Goal: Information Seeking & Learning: Learn about a topic

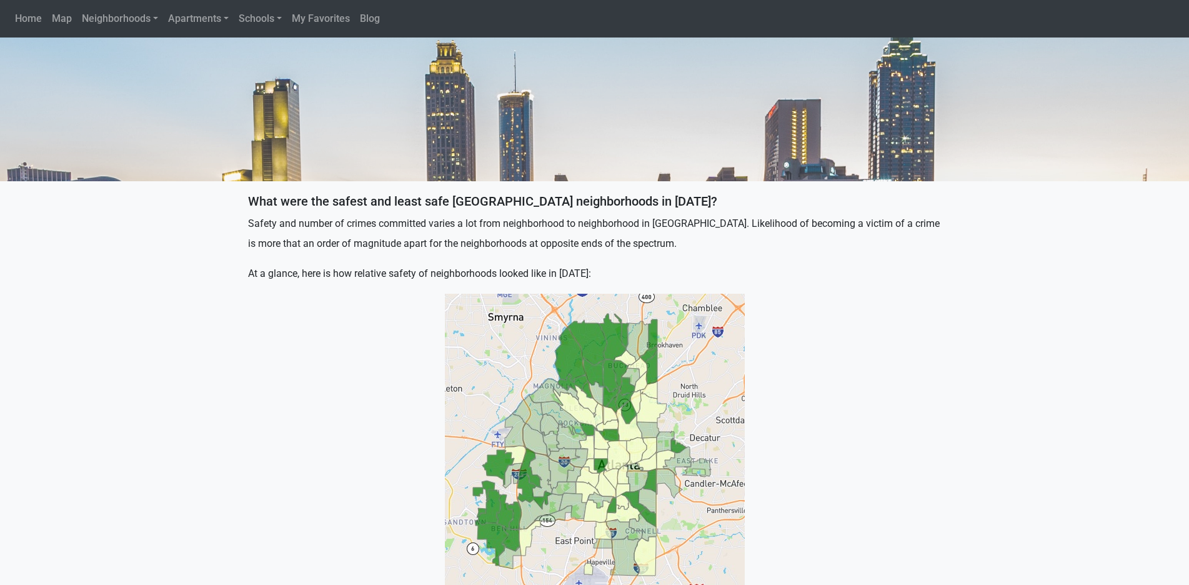
scroll to position [312, 0]
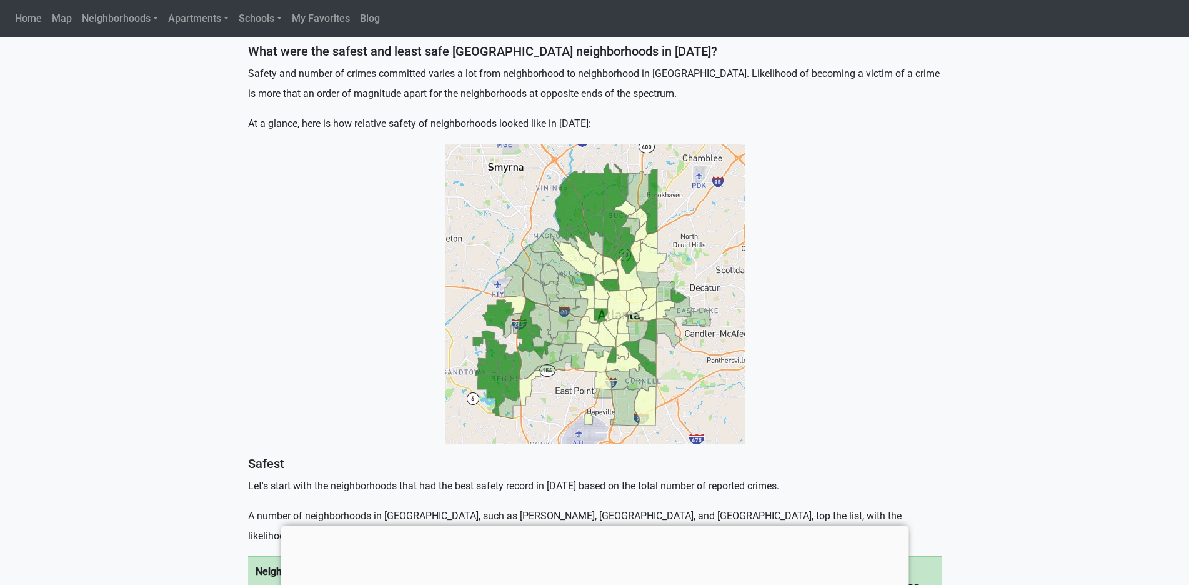
click at [624, 340] on img at bounding box center [595, 294] width 300 height 300
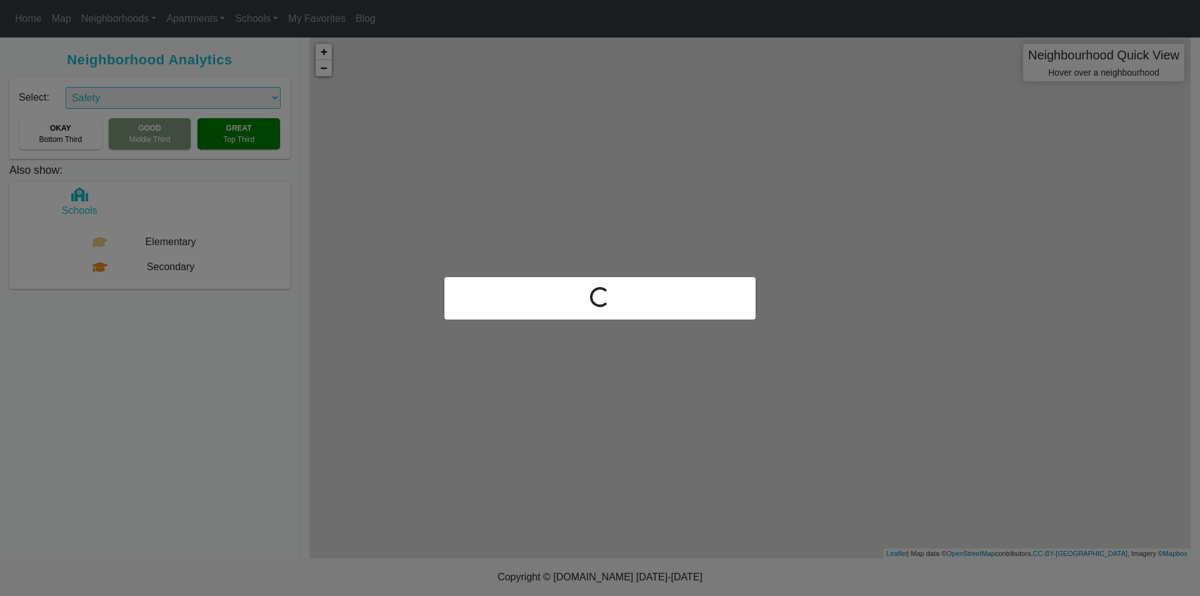
select select "2"
click at [887, 276] on div "Loading..." at bounding box center [600, 298] width 1200 height 596
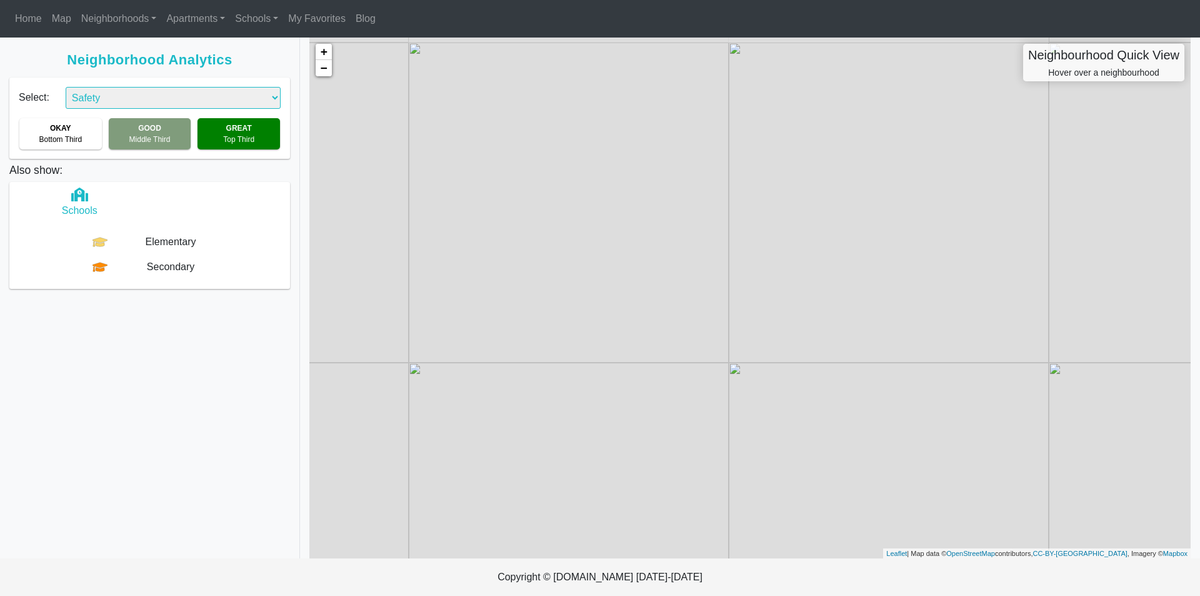
drag, startPoint x: 829, startPoint y: 339, endPoint x: 559, endPoint y: 10, distance: 425.4
click at [559, 10] on body "Home Map Neighborhoods All Look Up Apartments All By area rank Schools All Seco…" at bounding box center [600, 298] width 1200 height 596
drag, startPoint x: 702, startPoint y: 427, endPoint x: 730, endPoint y: 294, distance: 136.5
click at [730, 294] on div "+ − Neighbourhood Quick View Hover over a neighbourhood Leaflet | Map data © Op…" at bounding box center [749, 297] width 881 height 521
click at [724, 460] on div "+ − Neighbourhood Quick View Hover over a neighbourhood Leaflet | Map data © Op…" at bounding box center [749, 297] width 881 height 521
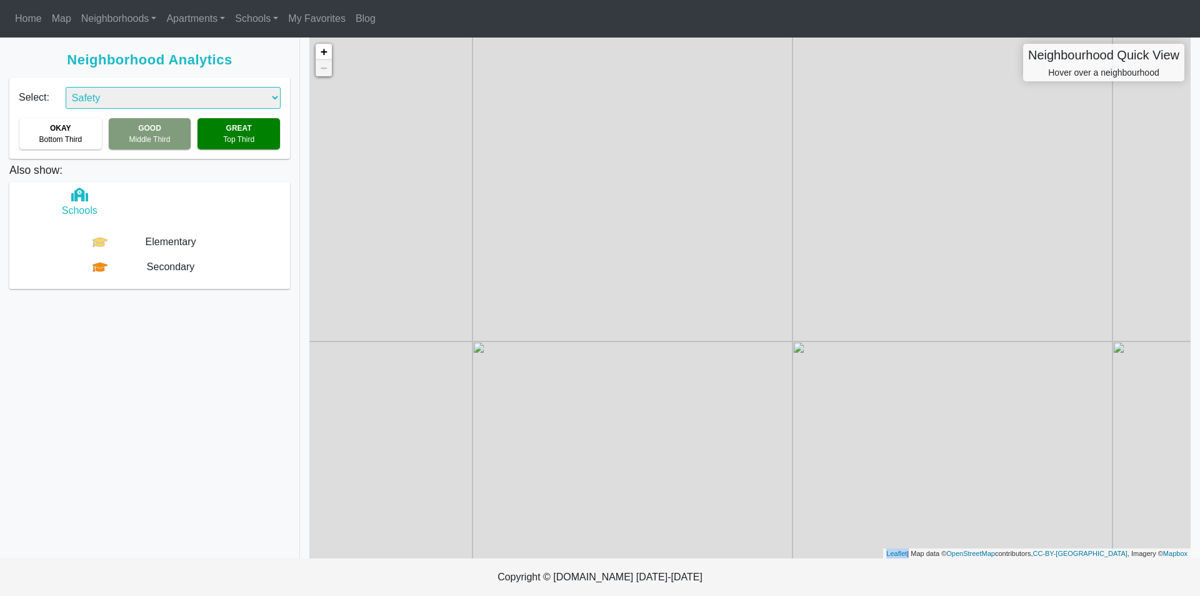
click at [724, 460] on div "+ − Neighbourhood Quick View Hover over a neighbourhood Leaflet | Map data © Op…" at bounding box center [749, 297] width 881 height 521
click at [1071, 69] on div "Neighbourhood Quick View Hover over a neighbourhood" at bounding box center [1103, 62] width 161 height 37
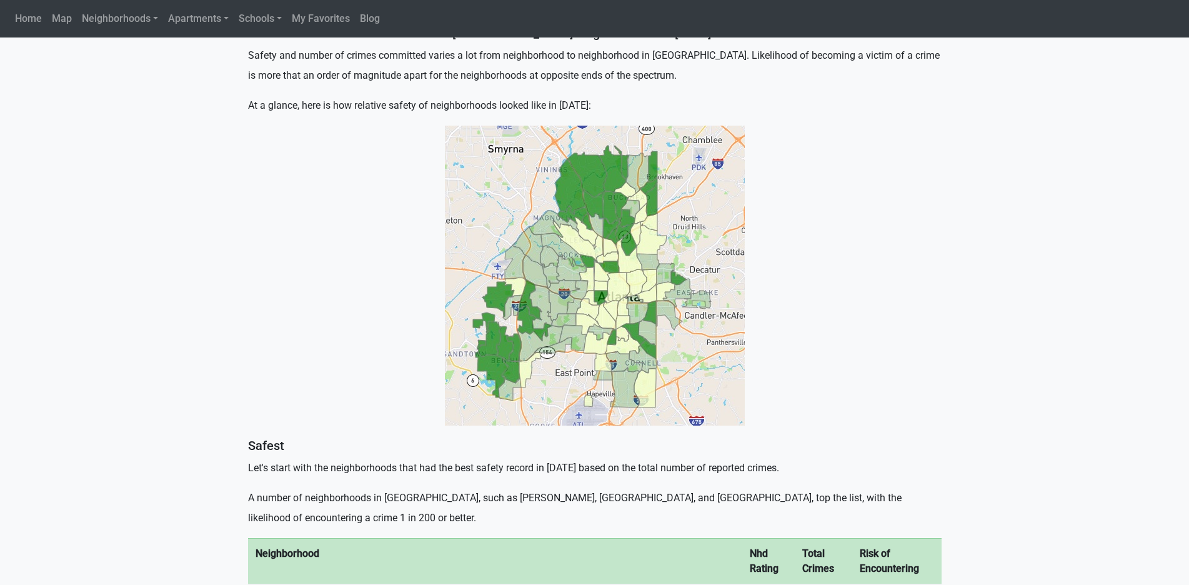
scroll to position [375, 0]
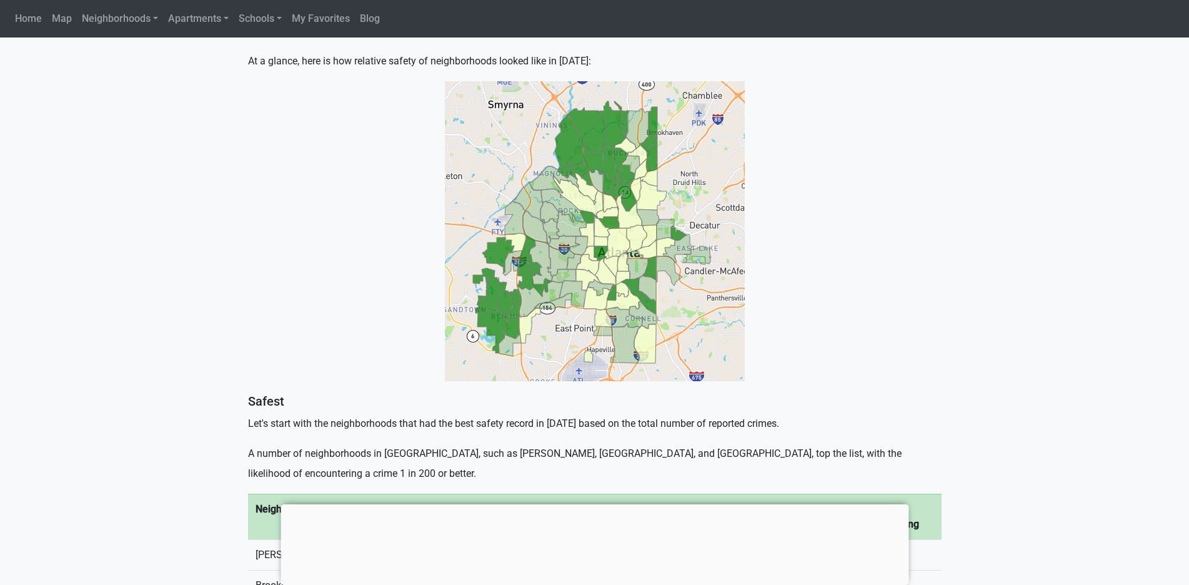
click at [576, 274] on img at bounding box center [595, 231] width 300 height 300
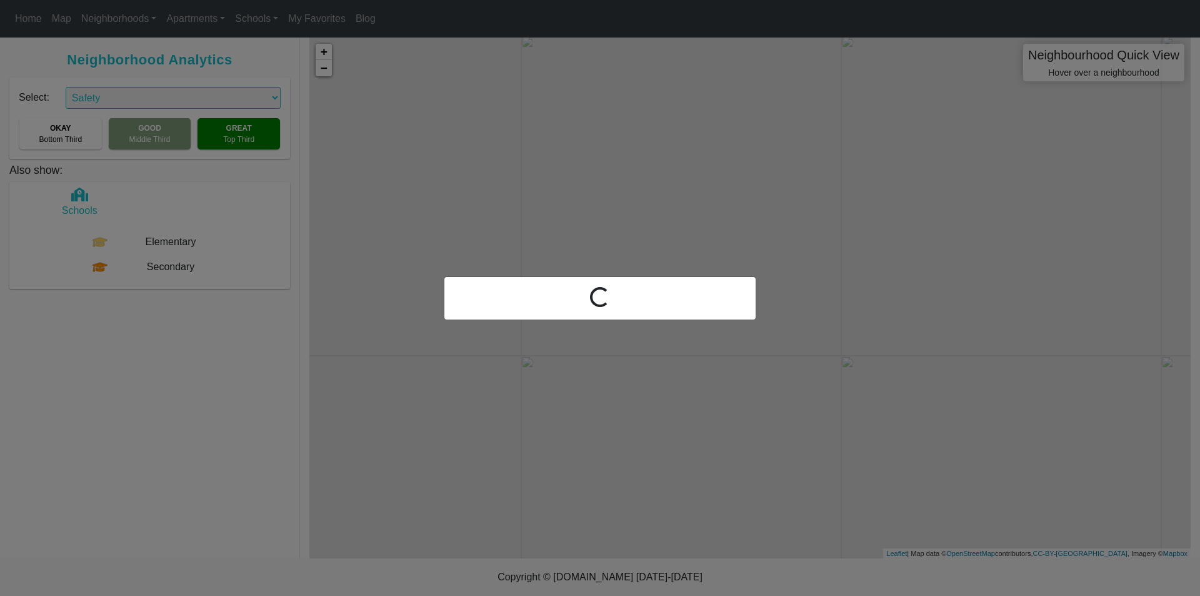
select select "2"
